Goal: Transaction & Acquisition: Purchase product/service

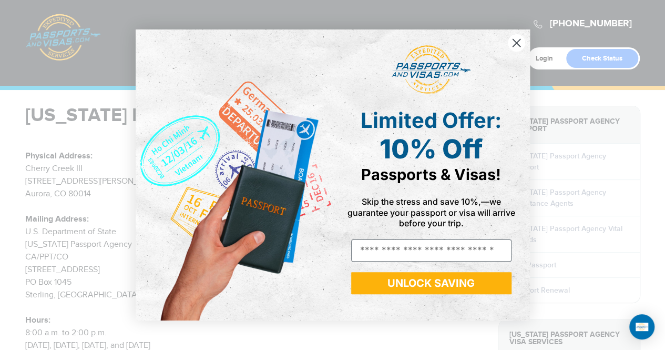
scroll to position [105, 0]
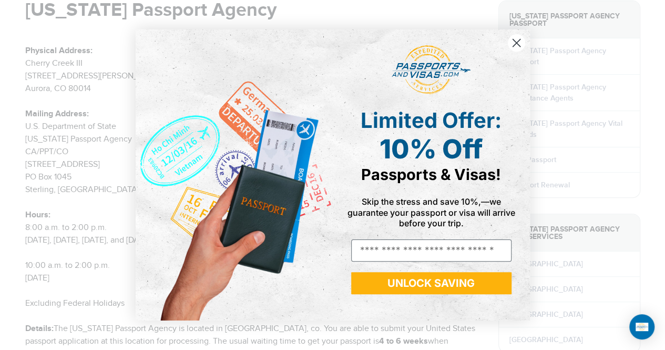
click at [516, 38] on circle "Close dialog" at bounding box center [515, 42] width 17 height 17
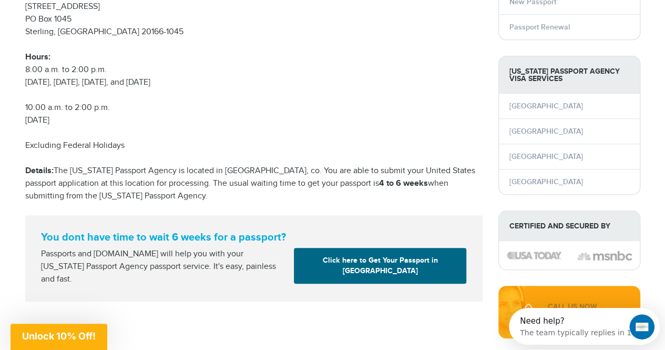
scroll to position [368, 0]
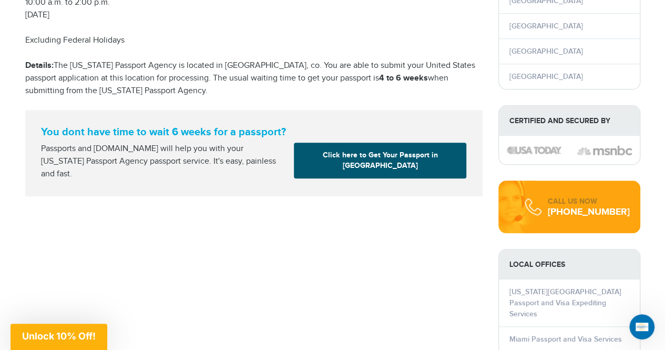
click at [344, 153] on link "Click here to Get Your Passport in Aurora" at bounding box center [380, 160] width 172 height 36
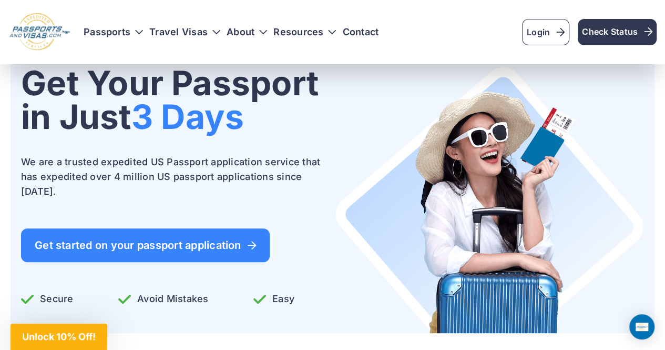
scroll to position [53, 0]
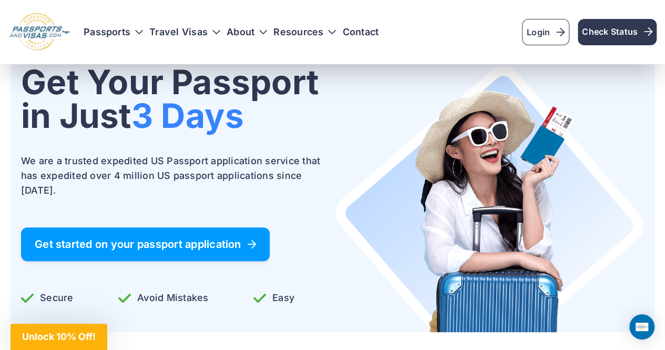
click at [237, 239] on span "Get started on your passport application" at bounding box center [145, 244] width 221 height 11
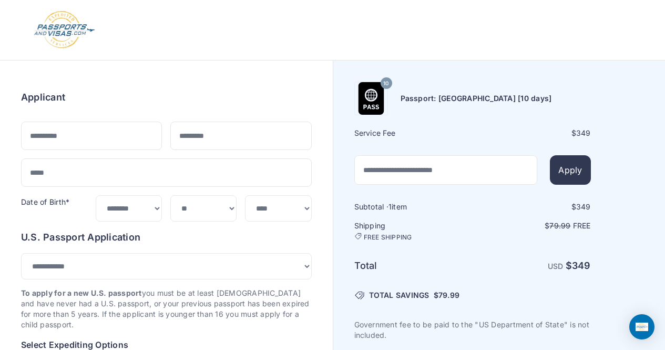
select select "***"
